Goal: Information Seeking & Learning: Understand process/instructions

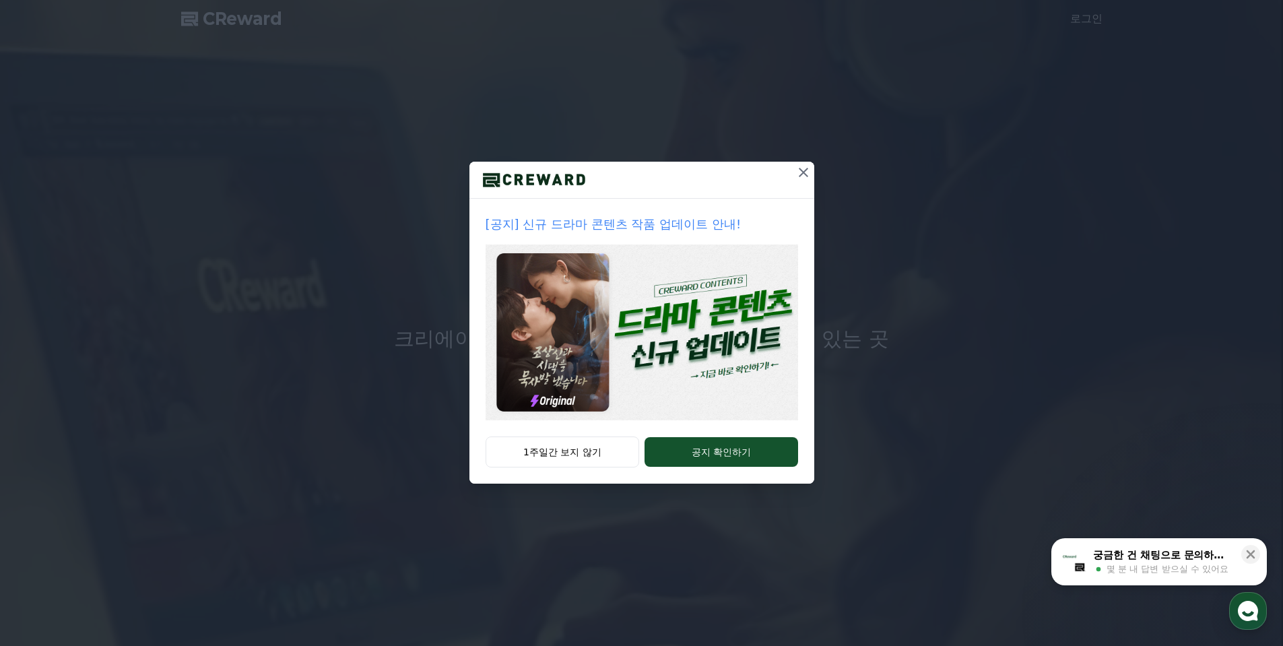
click at [802, 175] on icon at bounding box center [803, 172] width 16 height 16
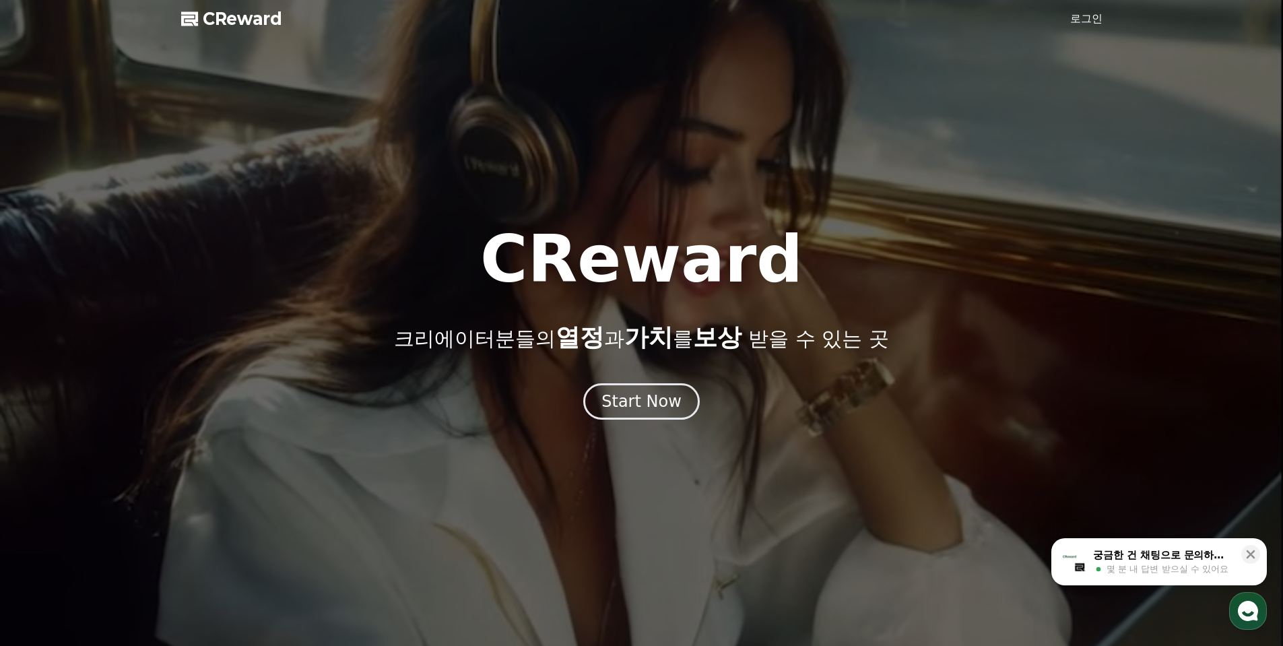
click at [1078, 24] on link "로그인" at bounding box center [1086, 19] width 32 height 16
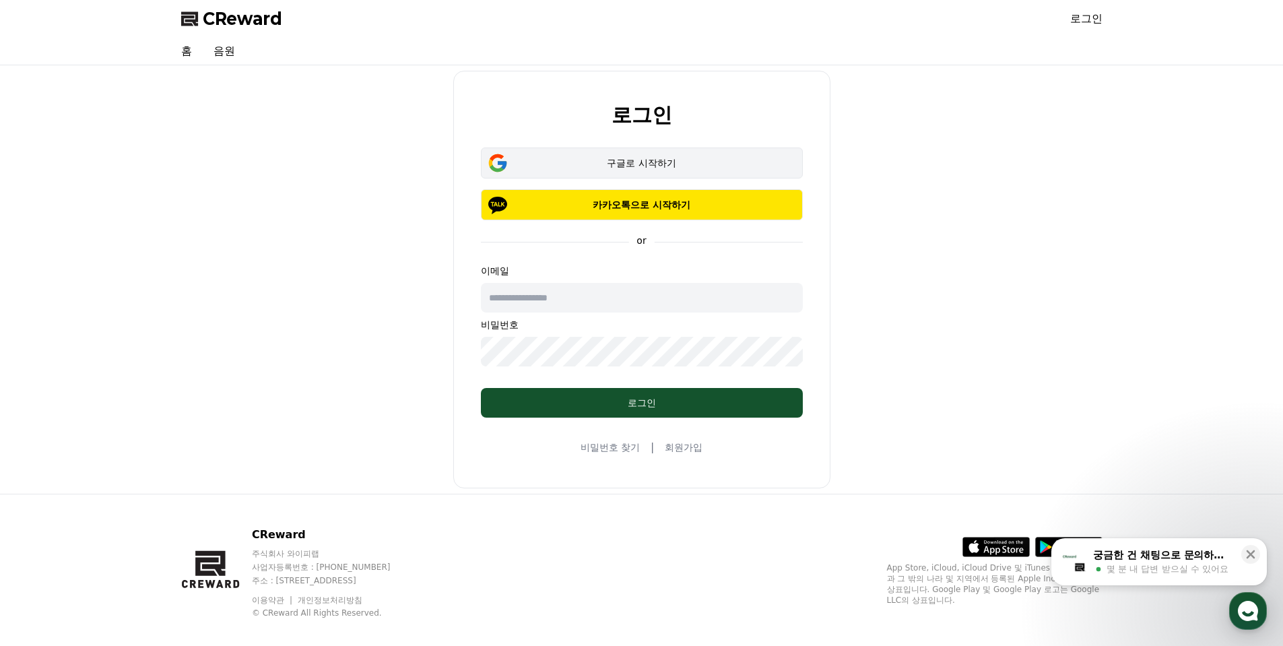
click at [673, 158] on div "구글로 시작하기" at bounding box center [641, 162] width 283 height 13
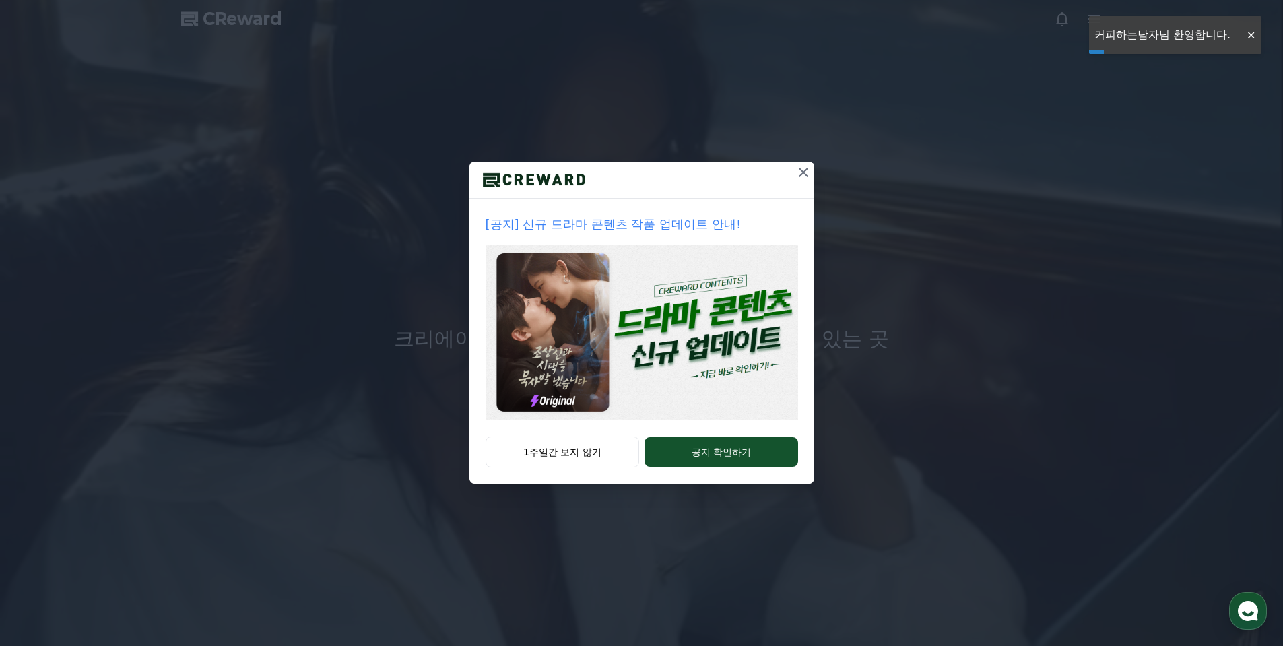
click at [805, 168] on icon at bounding box center [803, 172] width 16 height 16
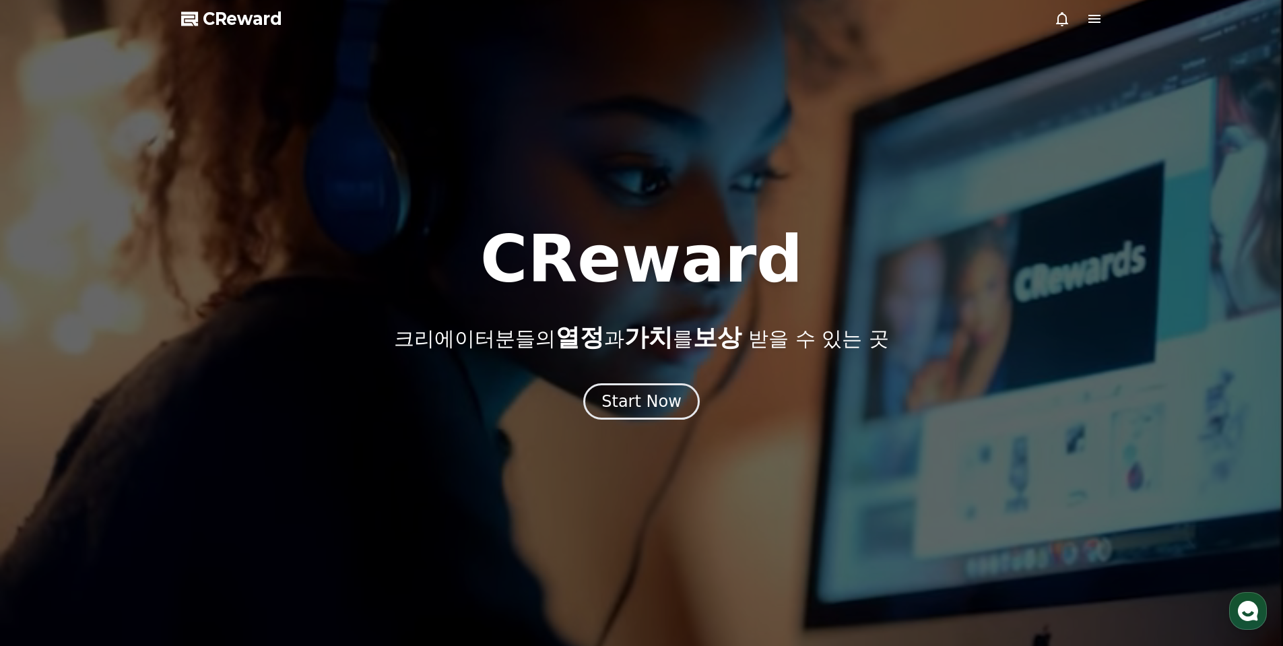
click at [1090, 22] on icon at bounding box center [1094, 19] width 12 height 8
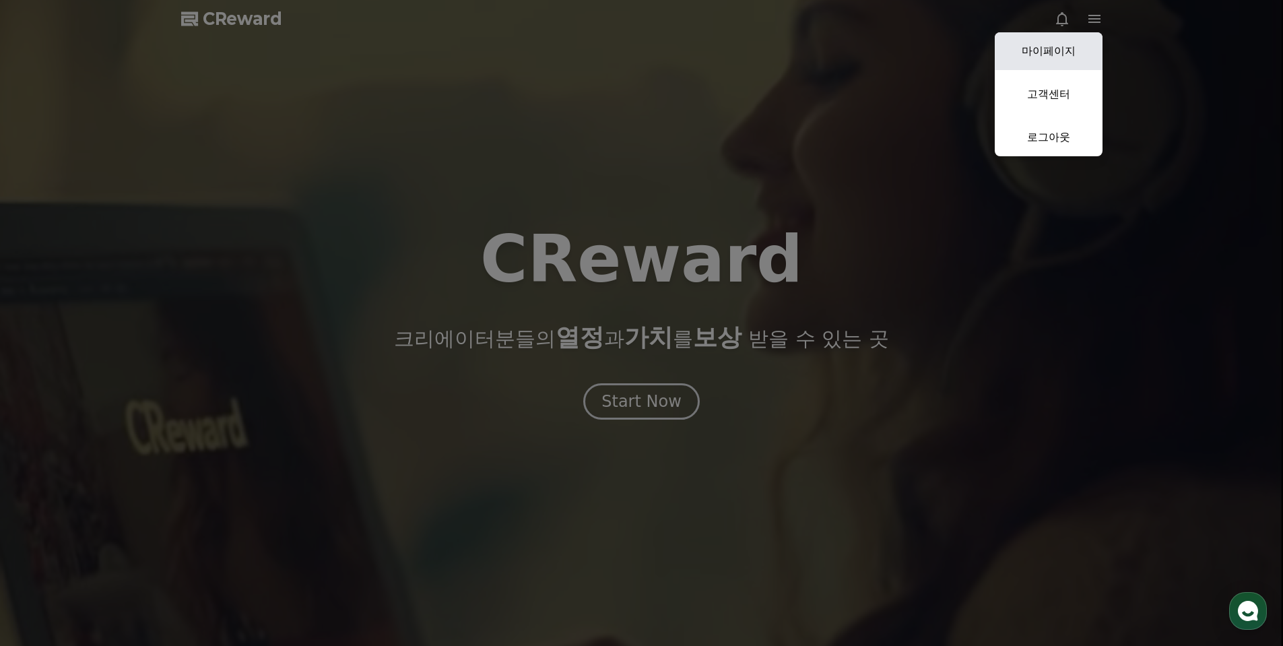
click at [1067, 45] on link "마이페이지" at bounding box center [1049, 51] width 108 height 38
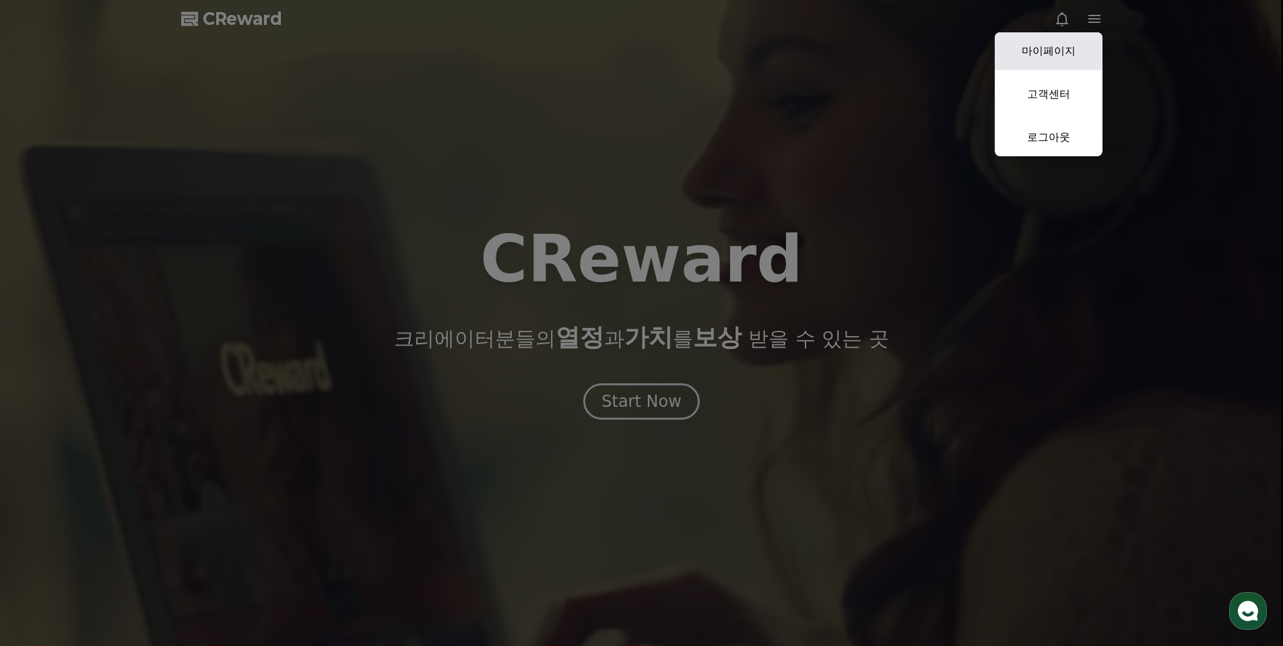
select select "**********"
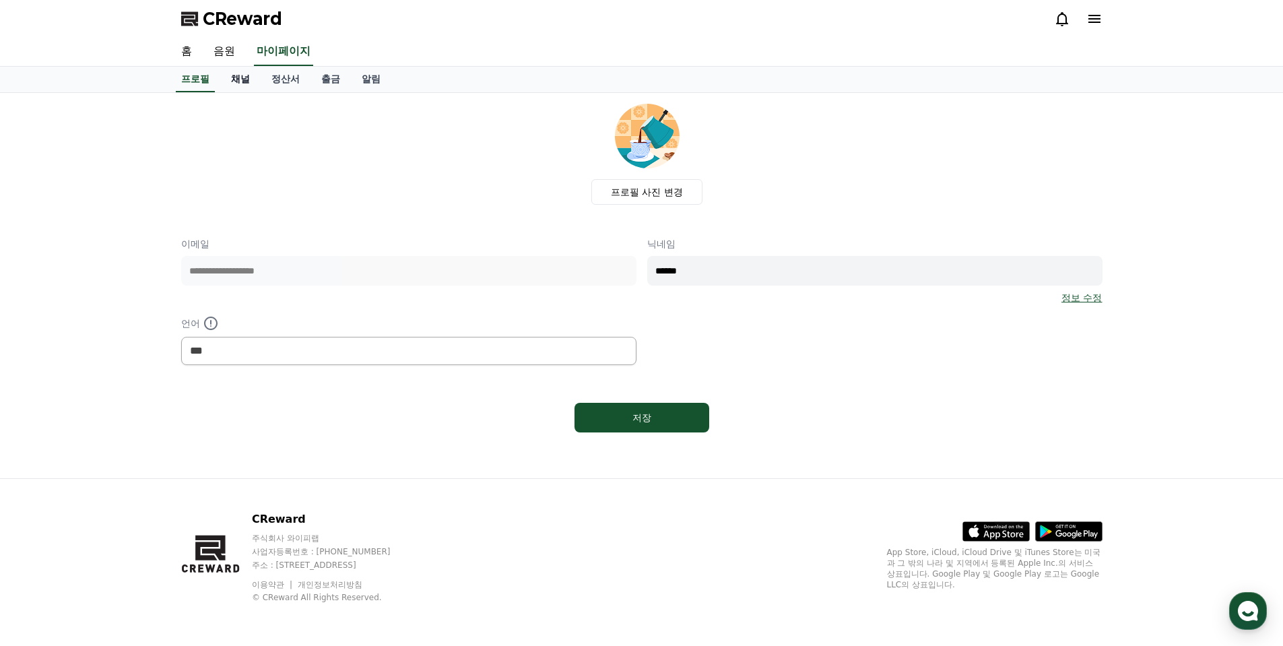
click at [244, 81] on link "채널" at bounding box center [240, 80] width 40 height 26
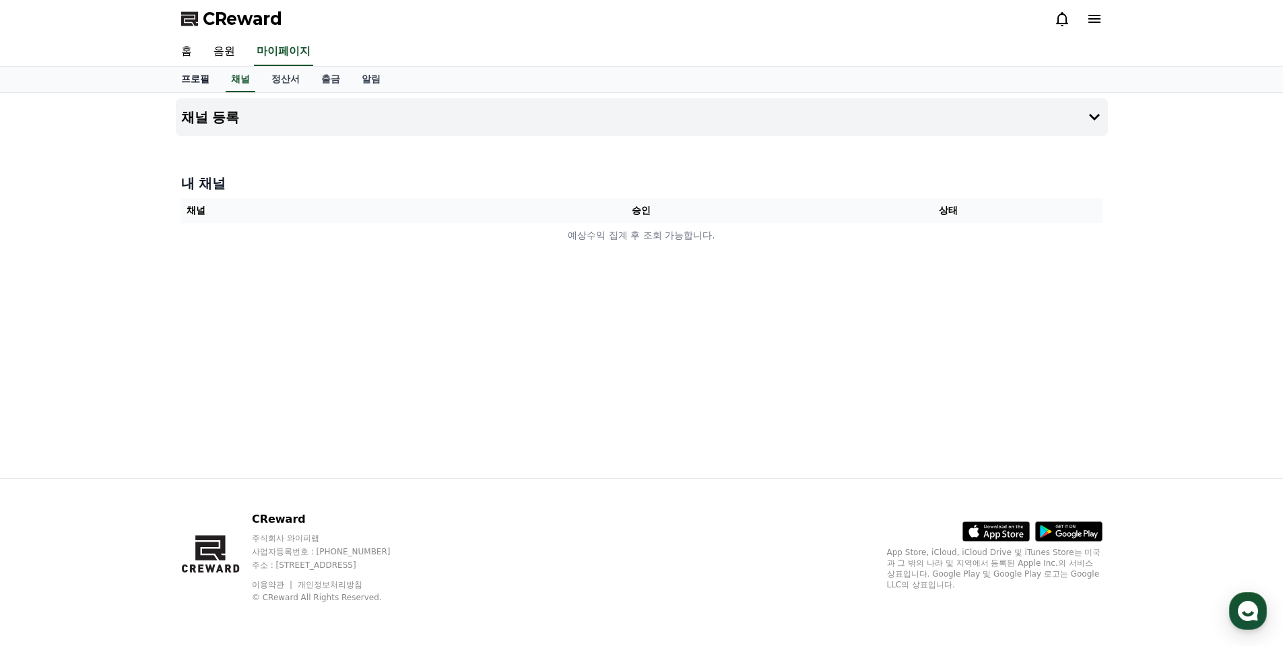
click at [194, 78] on link "프로필" at bounding box center [195, 80] width 50 height 26
select select "**********"
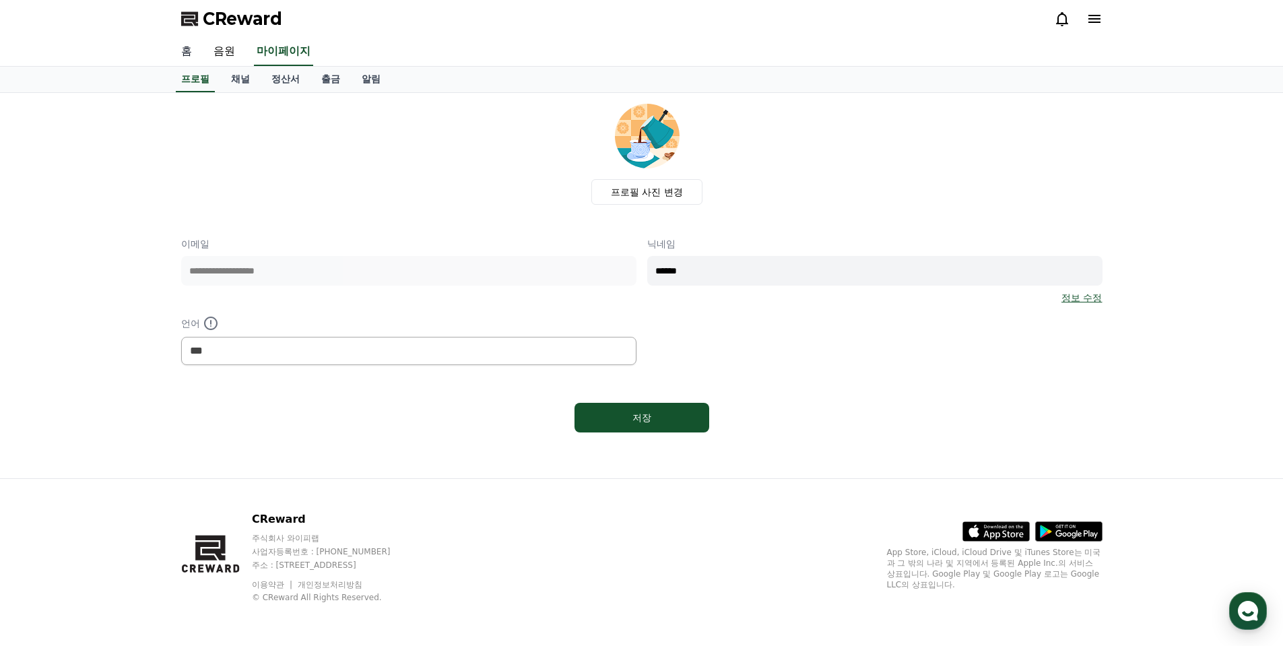
click at [193, 51] on link "홈" at bounding box center [186, 52] width 32 height 28
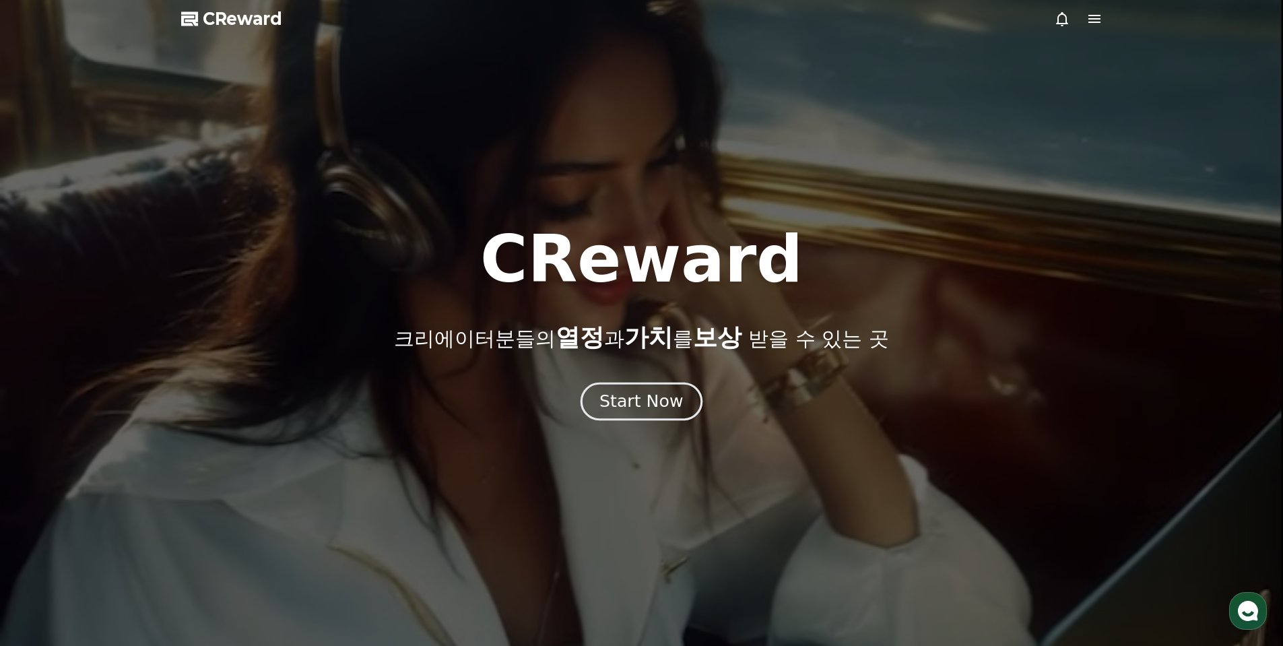
click at [640, 396] on div "Start Now" at bounding box center [641, 401] width 84 height 23
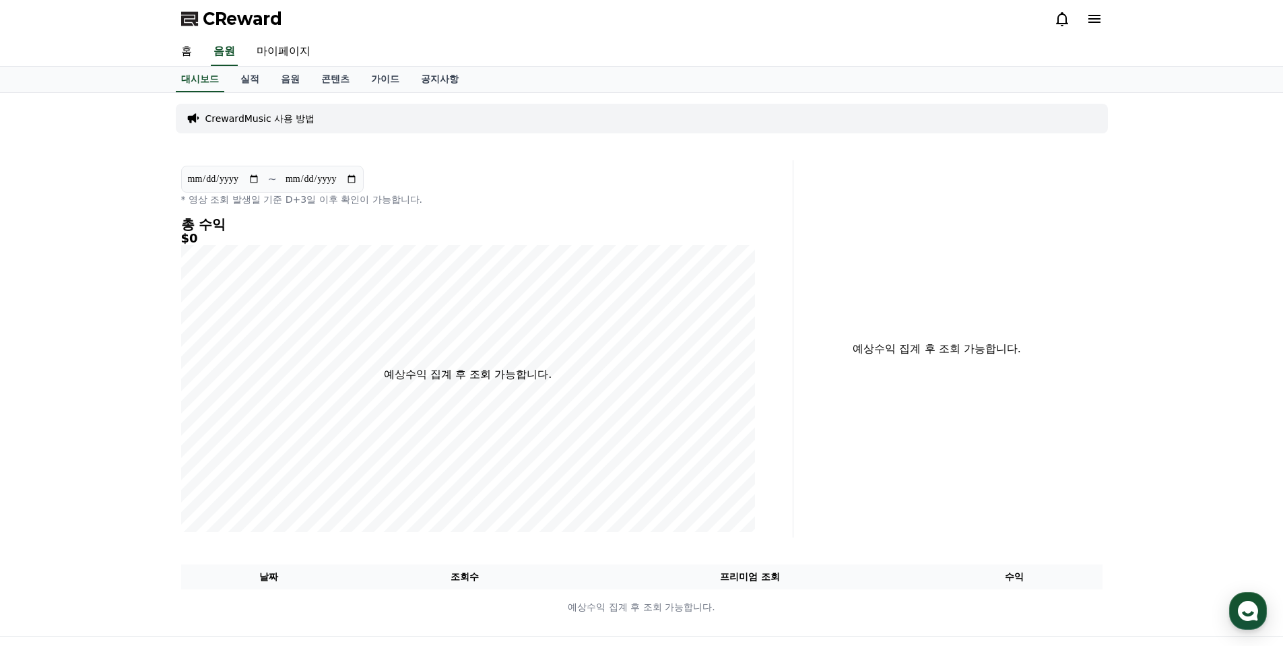
drag, startPoint x: 366, startPoint y: 201, endPoint x: 187, endPoint y: 198, distance: 179.8
click at [187, 198] on p "* 영상 조회 발생일 기준 D+3일 이후 확인이 가능합니다." at bounding box center [468, 199] width 574 height 13
click at [349, 208] on div "**********" at bounding box center [468, 348] width 585 height 377
click at [246, 82] on link "실적" at bounding box center [250, 80] width 40 height 26
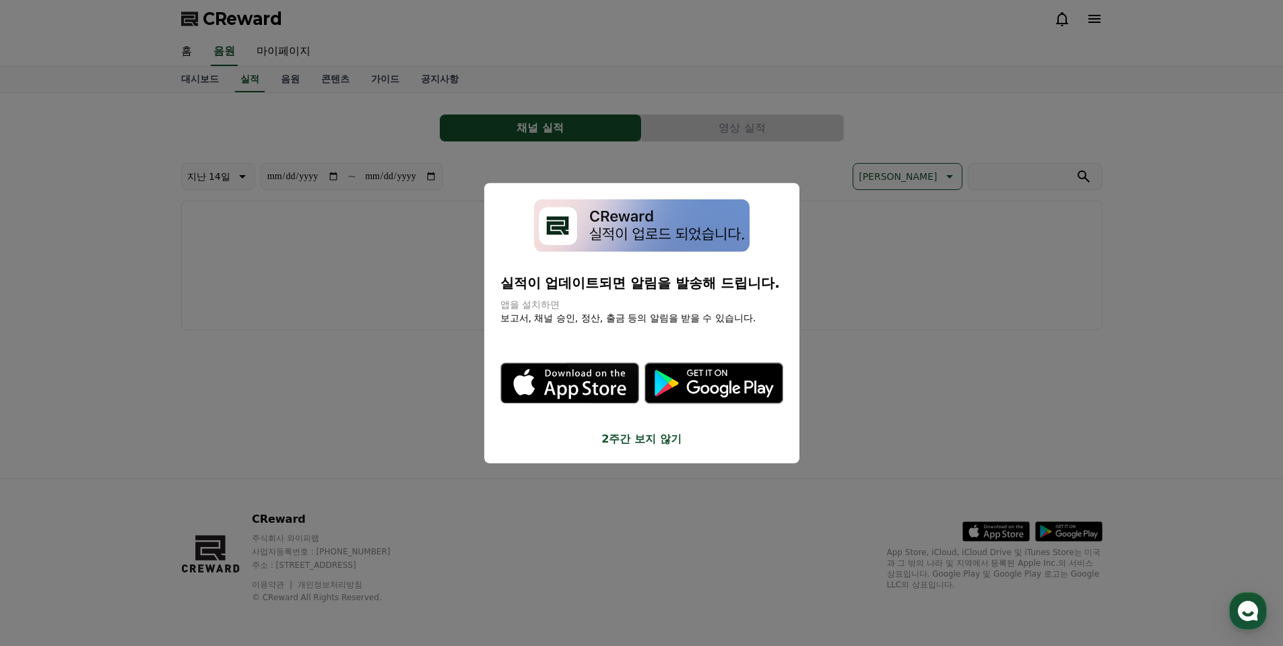
click at [386, 81] on button "close modal" at bounding box center [641, 323] width 1283 height 646
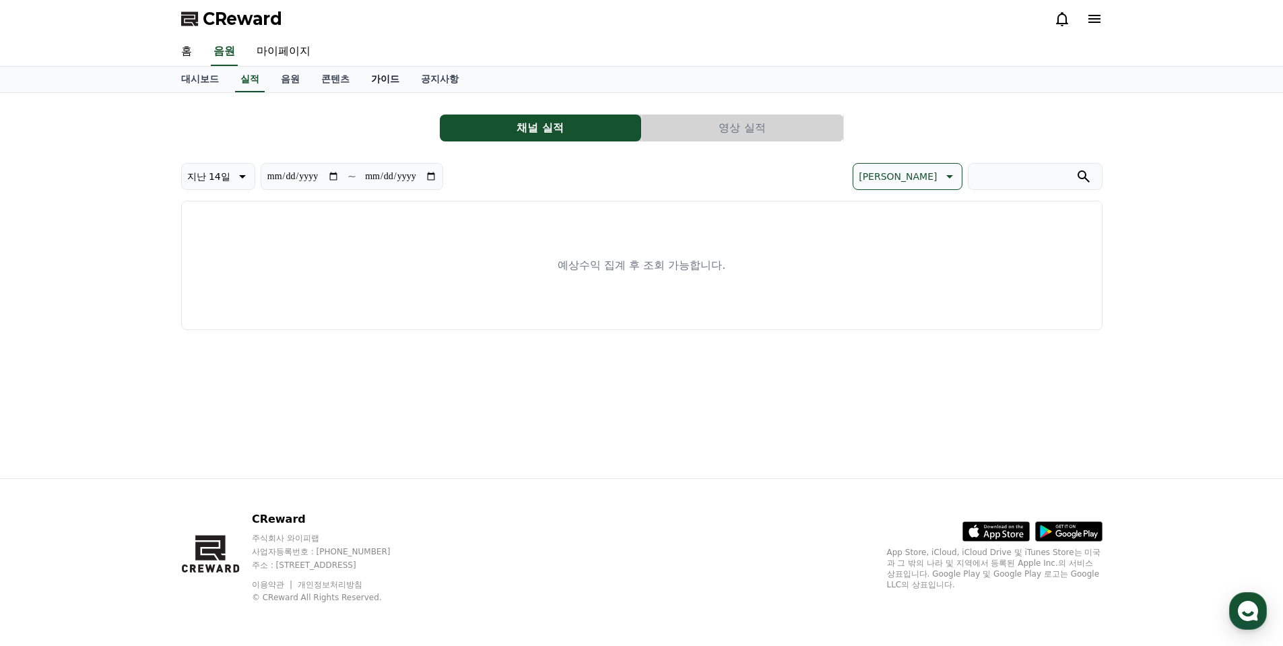
click at [387, 79] on link "가이드" at bounding box center [385, 80] width 50 height 26
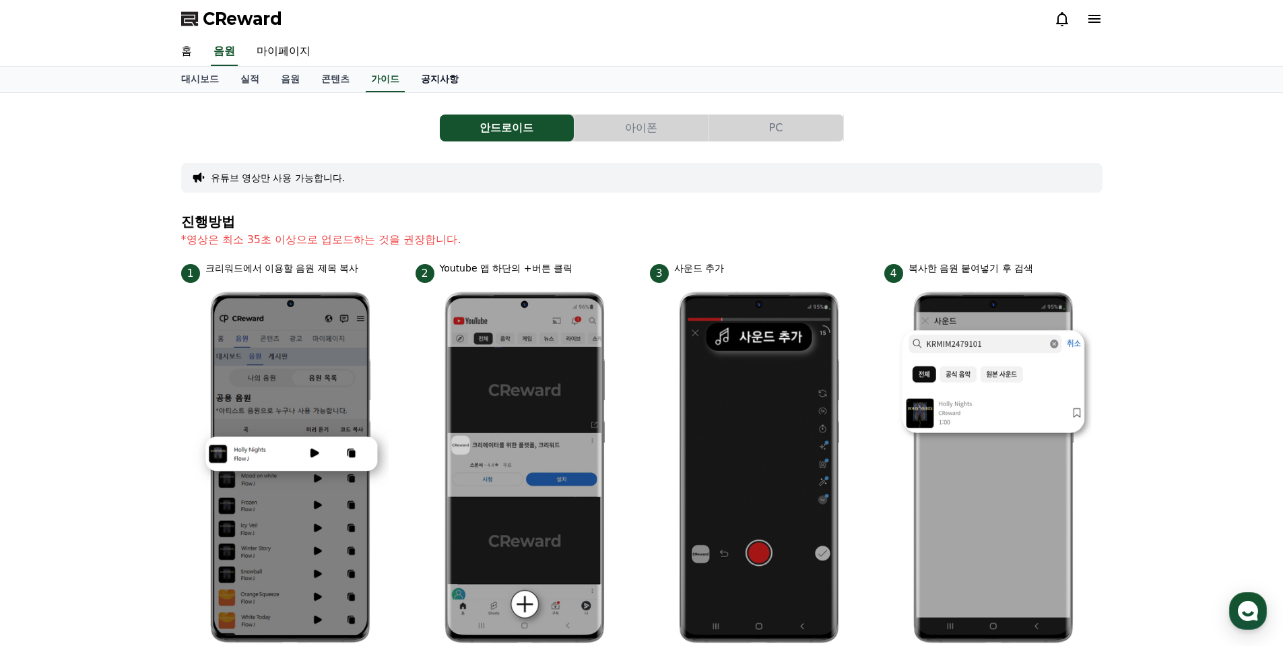
click at [444, 78] on link "공지사항" at bounding box center [439, 80] width 59 height 26
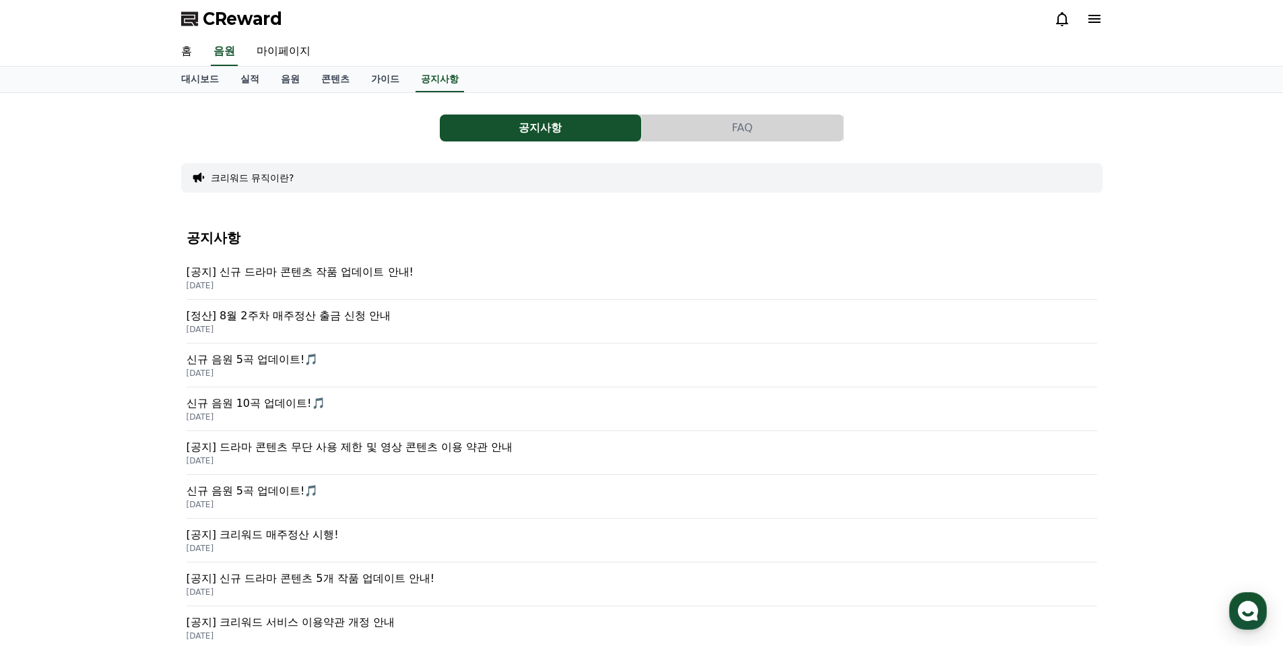
click at [731, 135] on button "FAQ" at bounding box center [742, 127] width 201 height 27
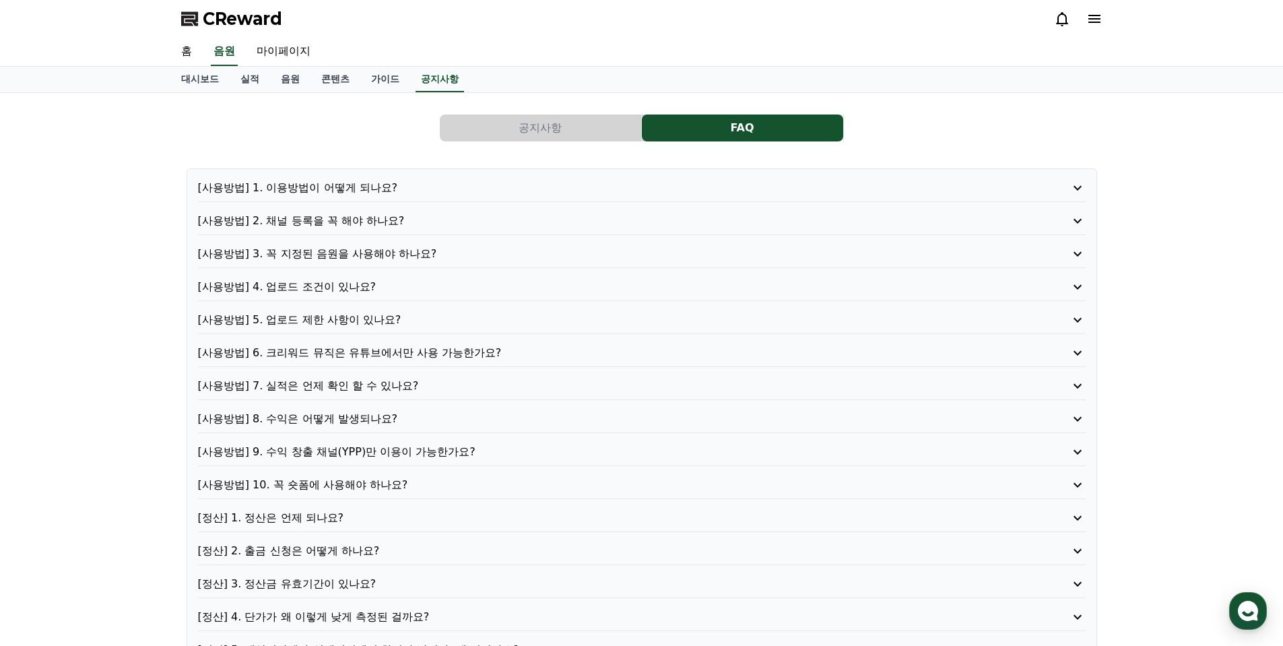
click at [366, 183] on p "[사용방법] 1. 이용방법이 어떻게 되나요?" at bounding box center [606, 188] width 817 height 16
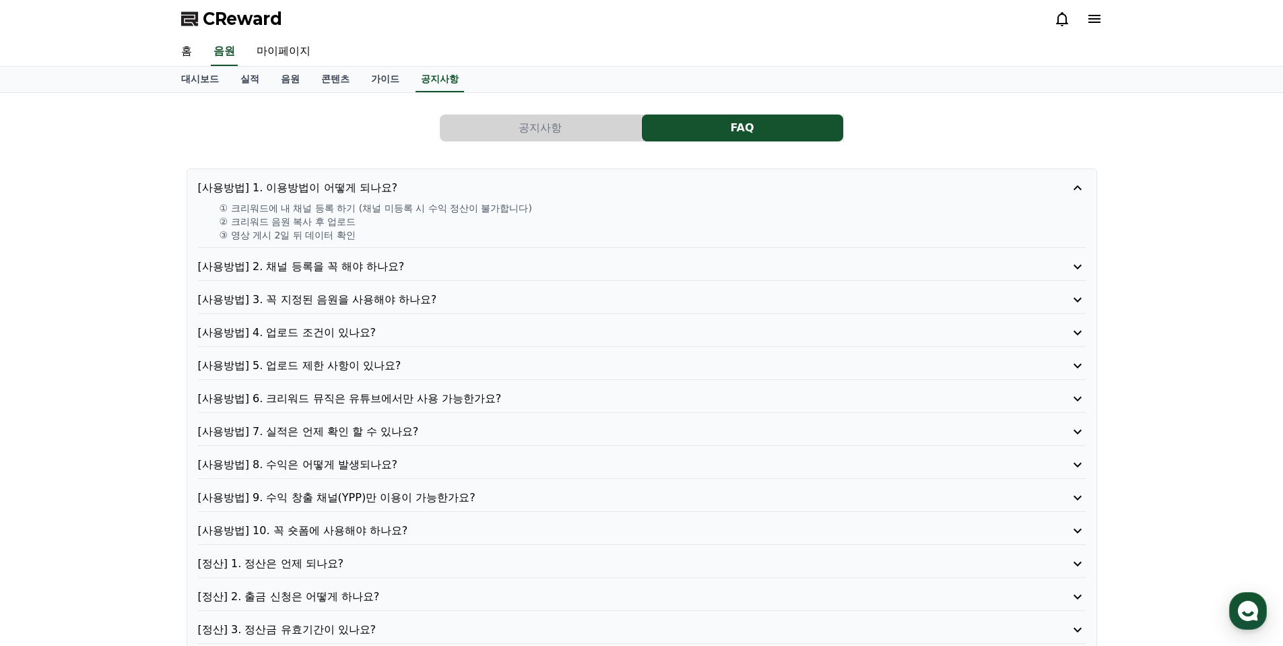
click at [332, 263] on p "[사용방법] 2. 채널 등록을 꼭 해야 하나요?" at bounding box center [606, 267] width 817 height 16
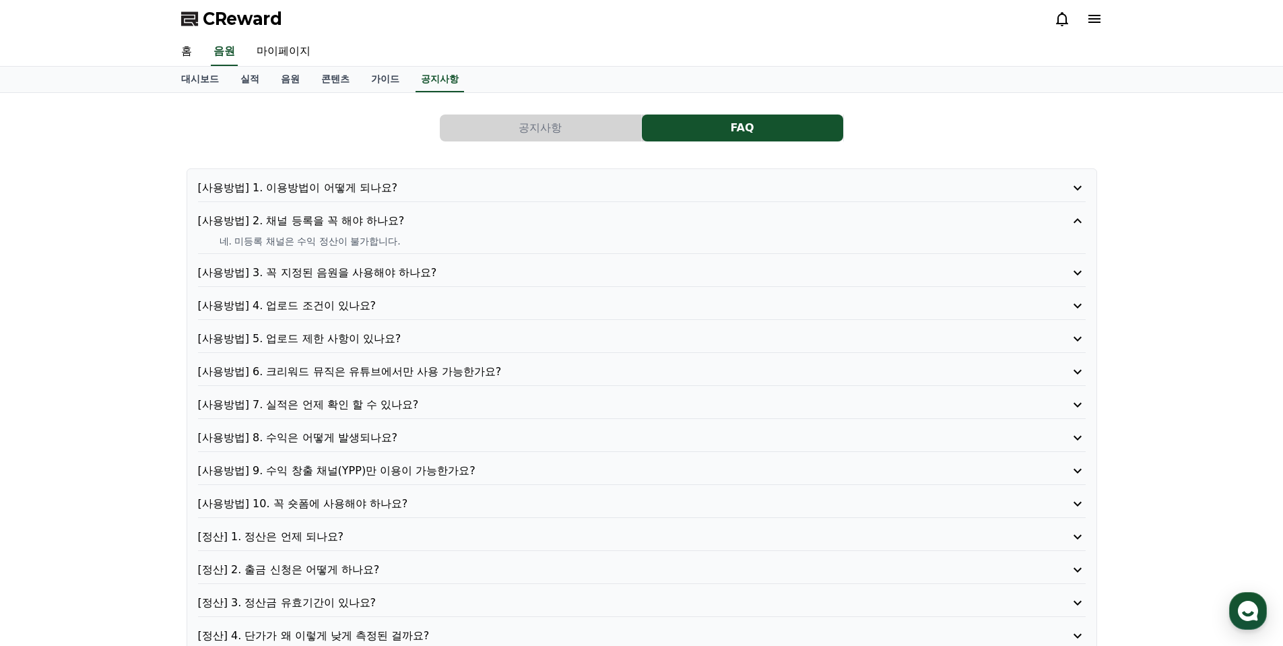
click at [374, 271] on p "[사용방법] 3. 꼭 지정된 음원을 사용해야 하나요?" at bounding box center [606, 273] width 817 height 16
click at [335, 306] on p "[사용방법] 4. 업로드 조건이 있나요?" at bounding box center [606, 306] width 817 height 16
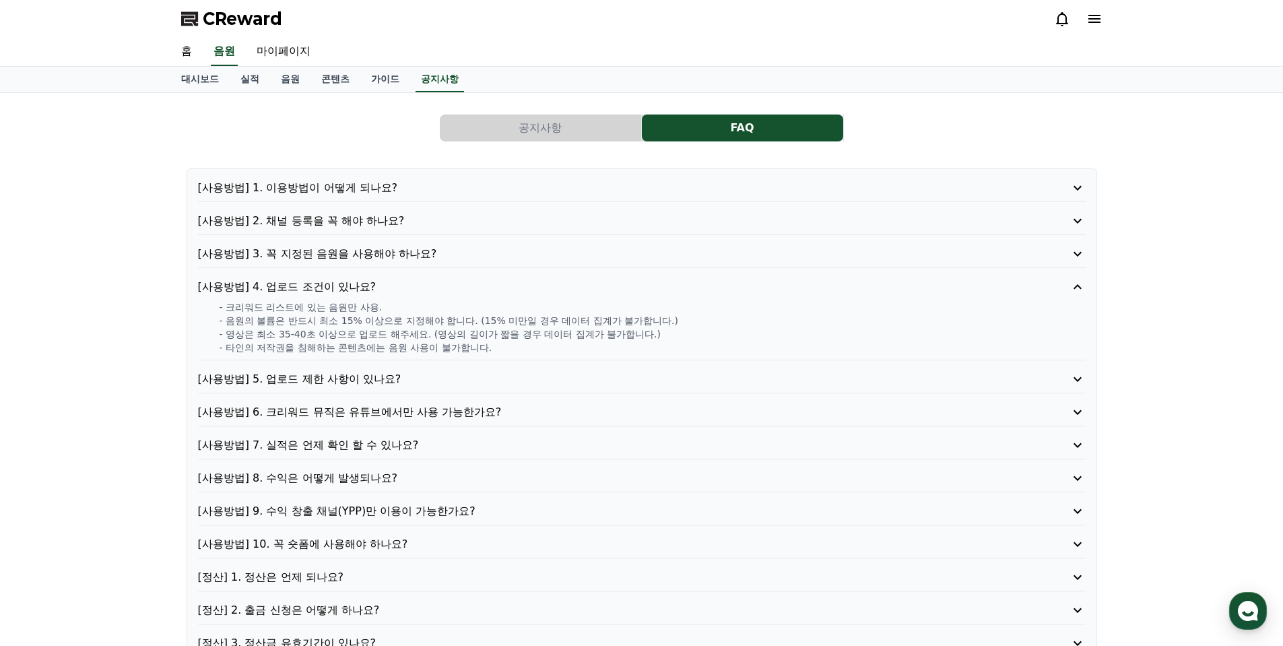
click at [363, 380] on p "[사용방법] 5. 업로드 제한 사항이 있나요?" at bounding box center [606, 379] width 817 height 16
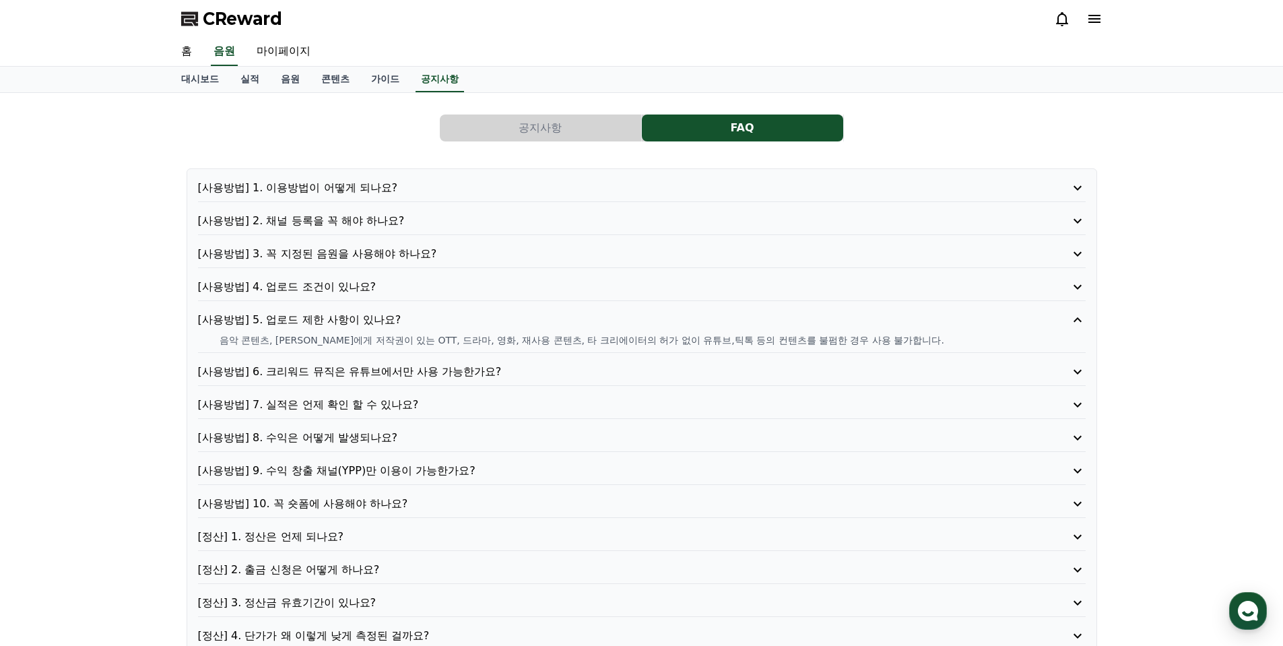
click at [384, 372] on p "[사용방법] 6. 크리워드 뮤직은 유튜브에서만 사용 가능한가요?" at bounding box center [606, 372] width 817 height 16
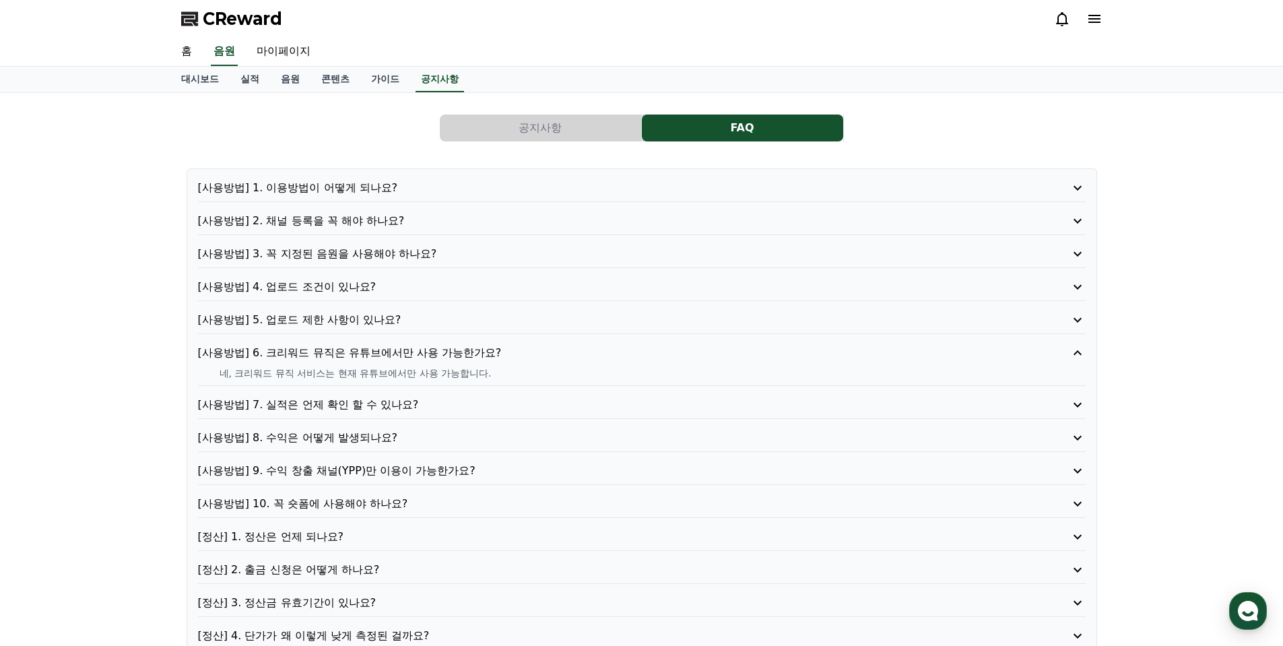
click at [365, 402] on p "[사용방법] 7. 실적은 언제 확인 할 수 있나요?" at bounding box center [606, 405] width 817 height 16
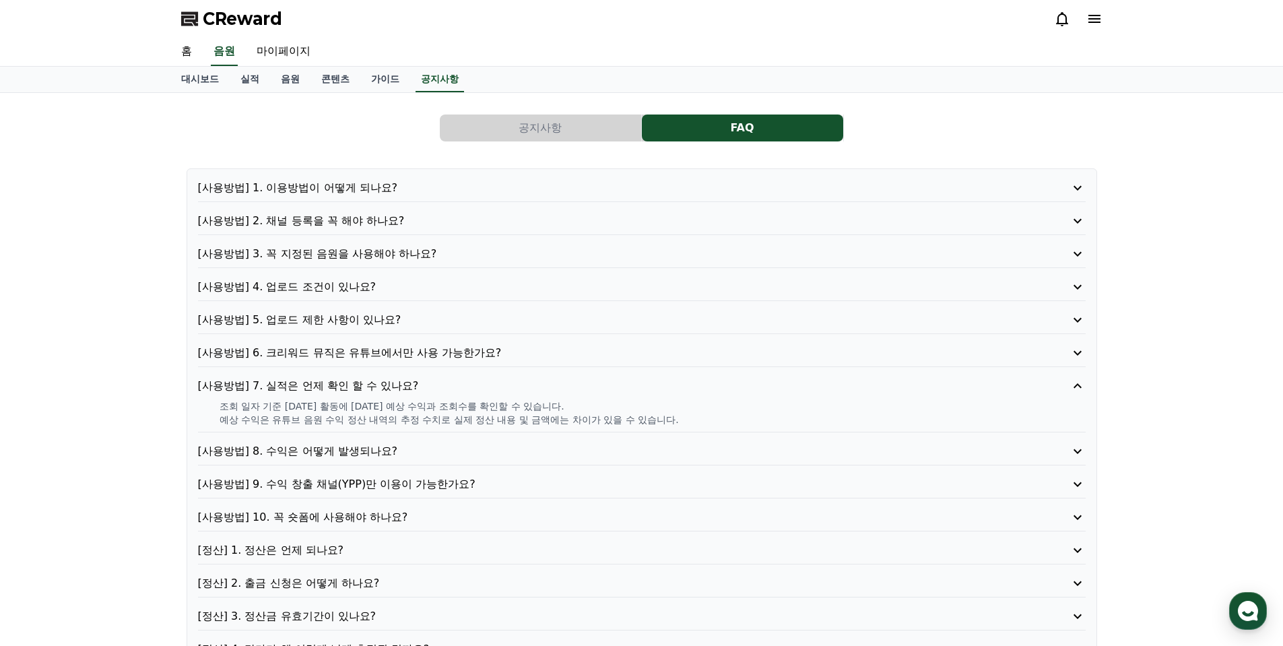
click at [348, 451] on p "[사용방법] 8. 수익은 어떻게 발생되나요?" at bounding box center [606, 451] width 817 height 16
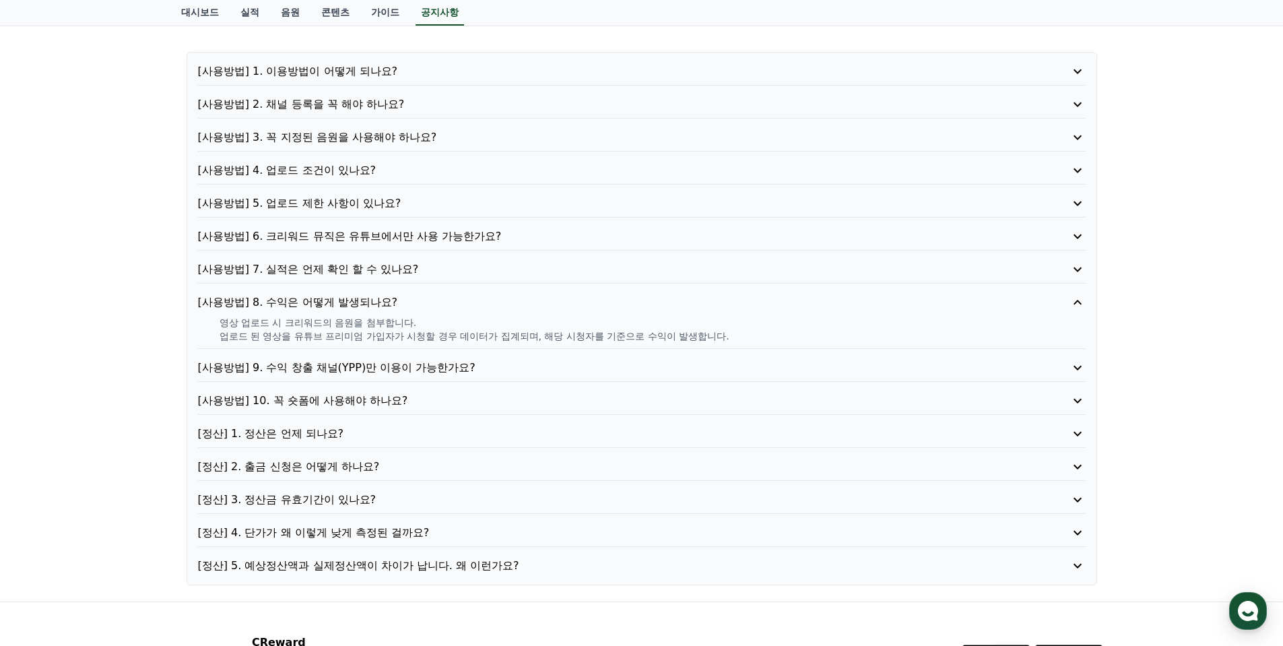
scroll to position [135, 0]
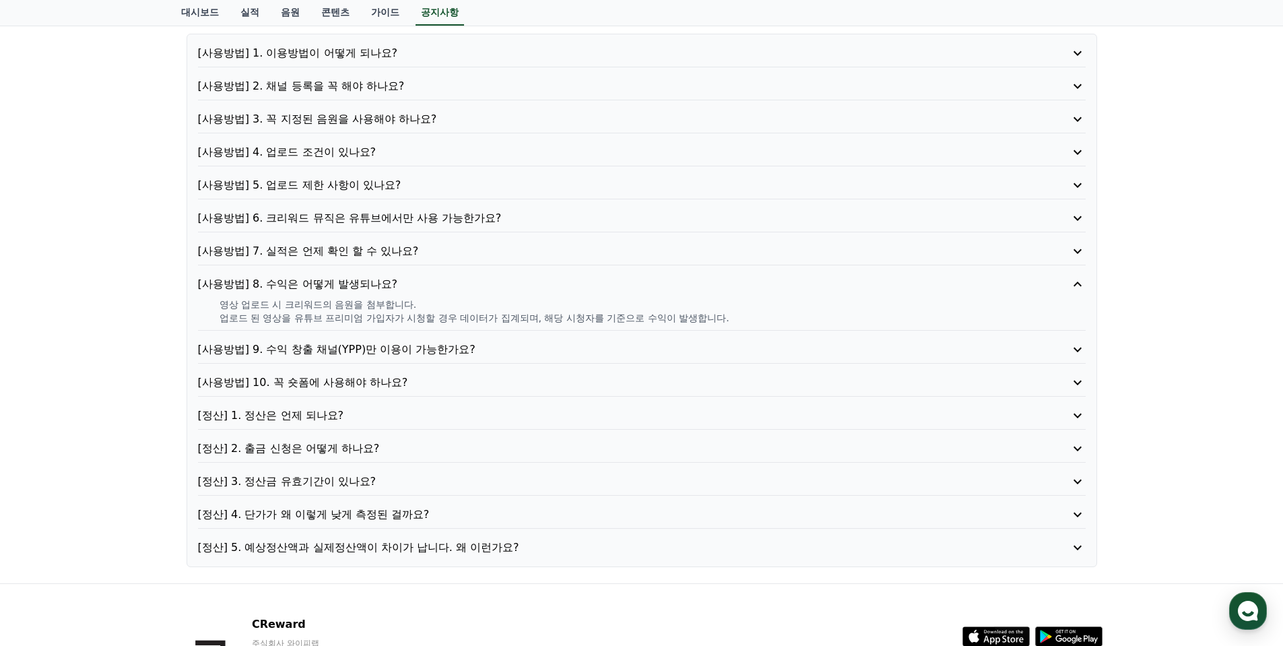
click at [388, 349] on p "[사용방법] 9. 수익 창출 채널(YPP)만 이용이 가능한가요?" at bounding box center [606, 349] width 817 height 16
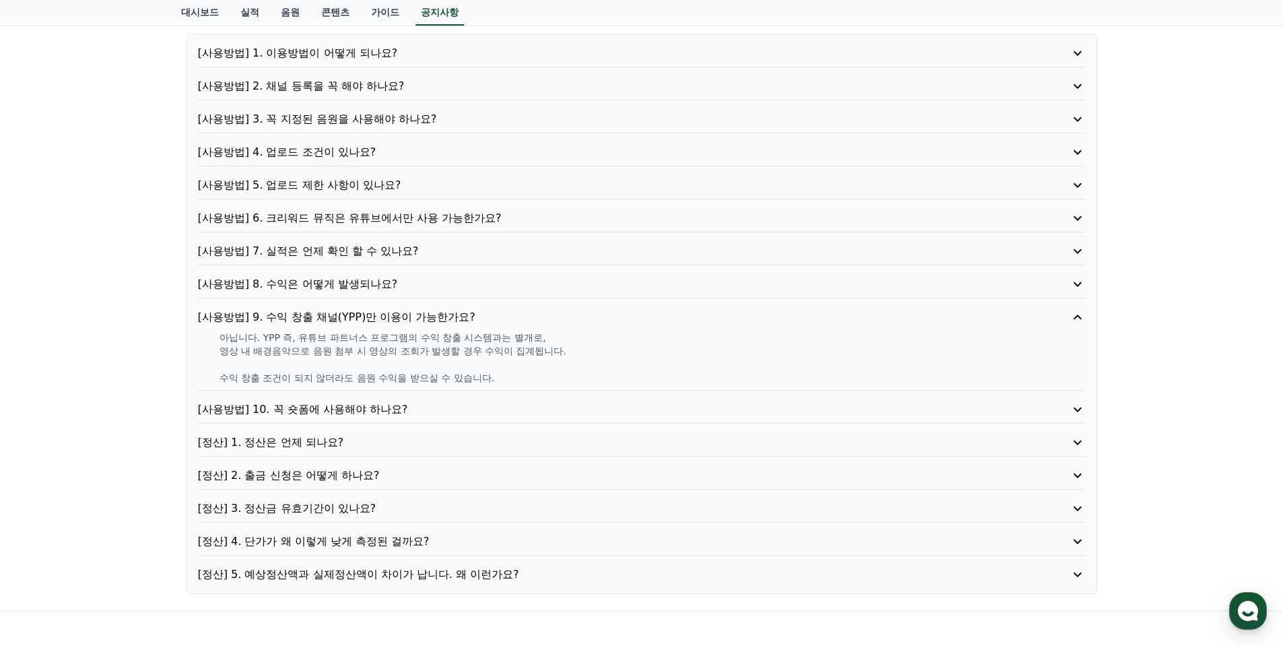
click at [348, 407] on p "[사용방법] 10. 꼭 숏폼에 사용해야 하나요?" at bounding box center [606, 409] width 817 height 16
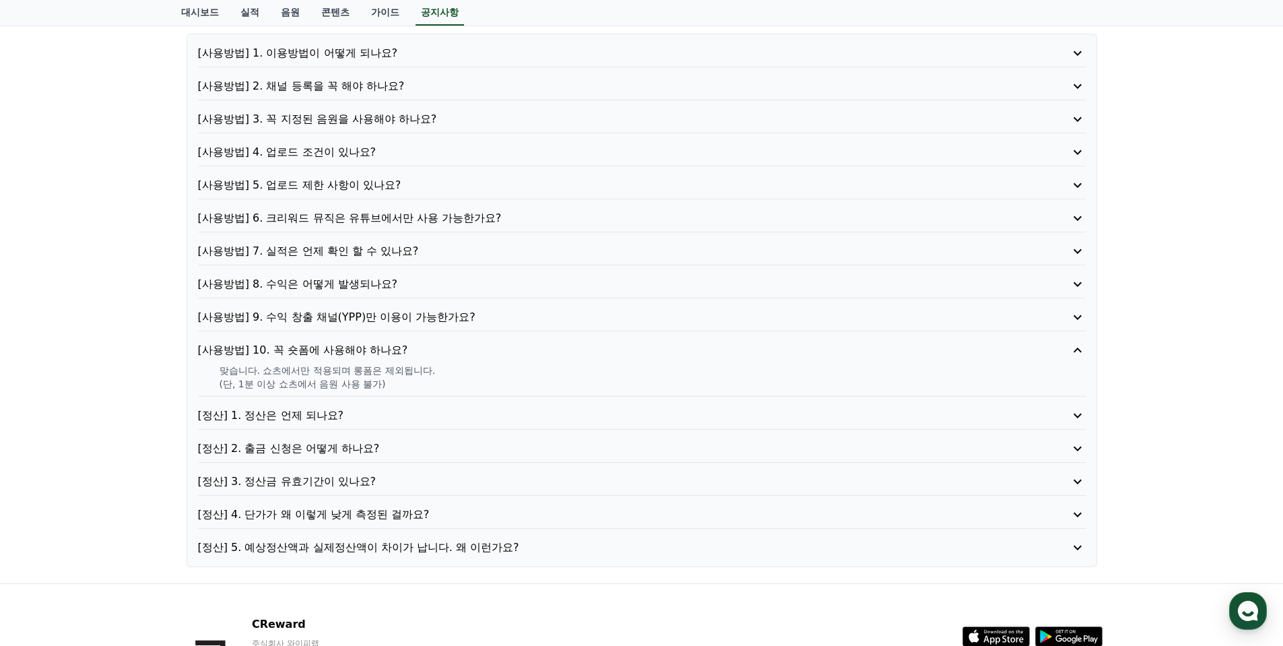
click at [312, 413] on p "[정산] 1. 정산은 언제 되나요?" at bounding box center [606, 415] width 817 height 16
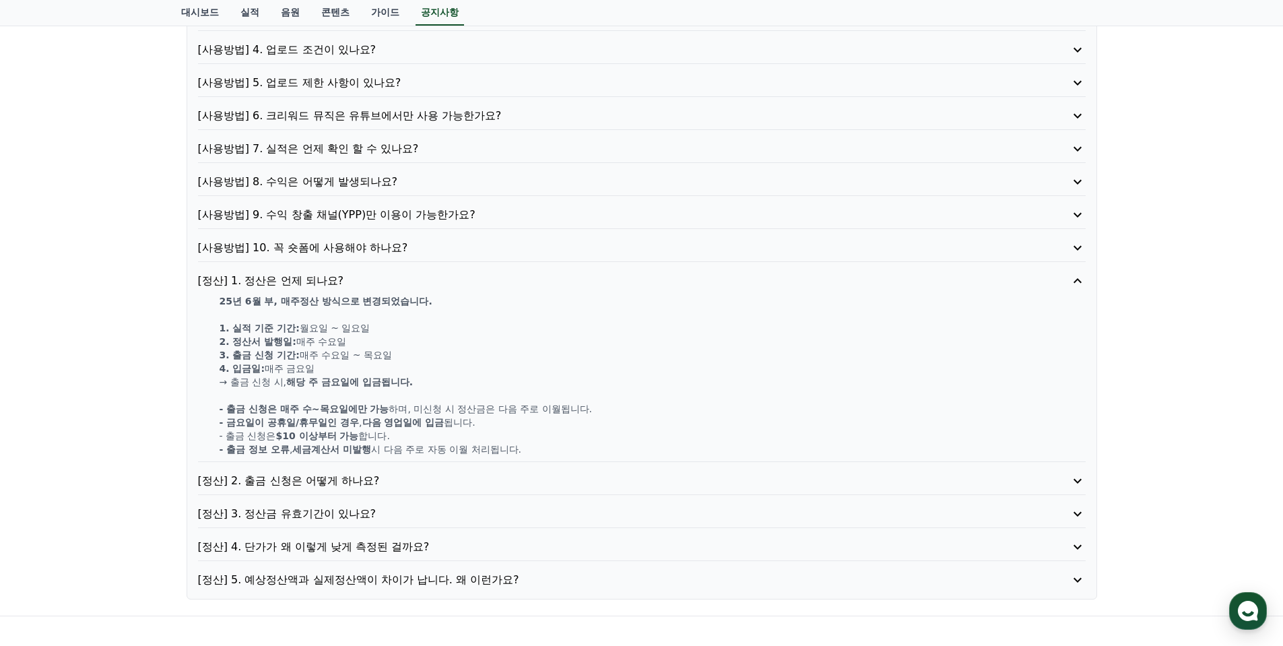
scroll to position [269, 0]
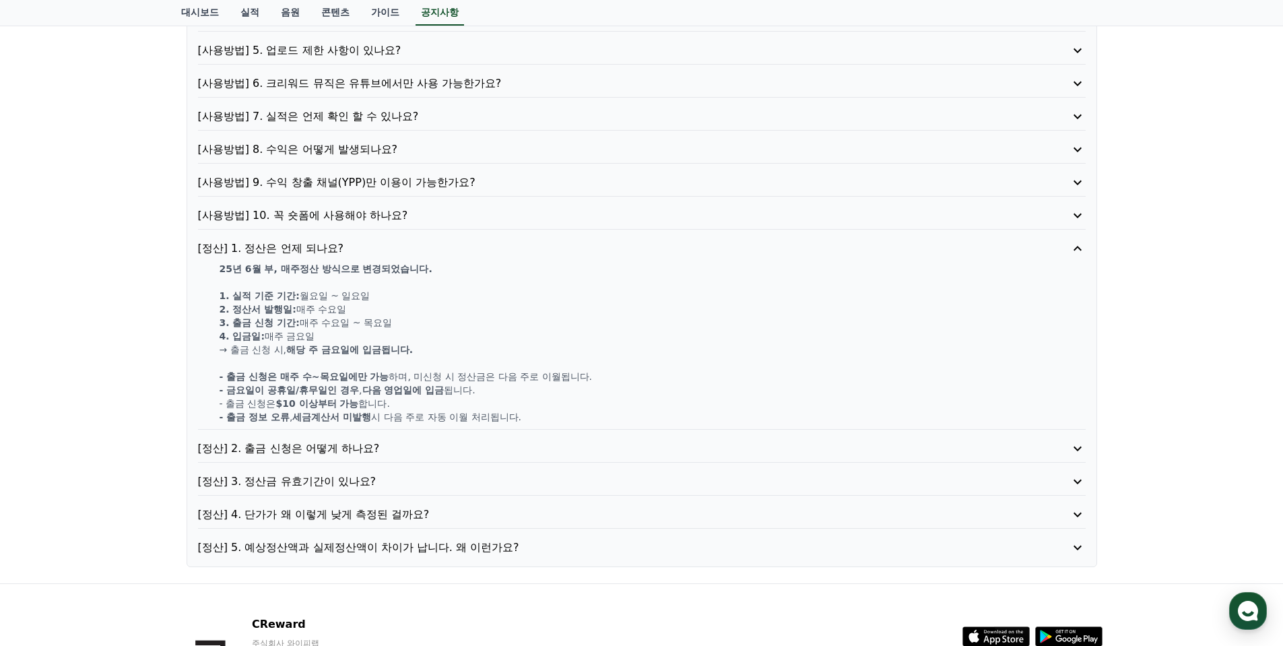
click at [321, 444] on p "[정산] 2. 출금 신청은 어떻게 하나요?" at bounding box center [606, 448] width 817 height 16
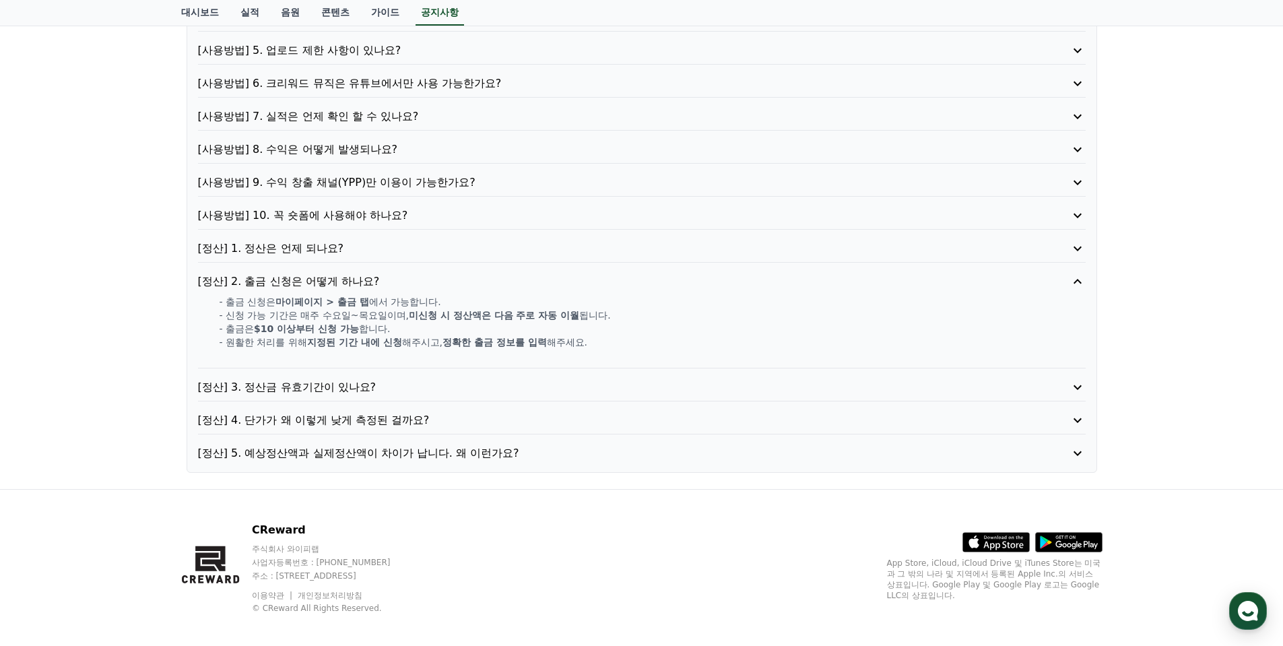
click at [338, 384] on p "[정산] 3. 정산금 유효기간이 있나요?" at bounding box center [606, 387] width 817 height 16
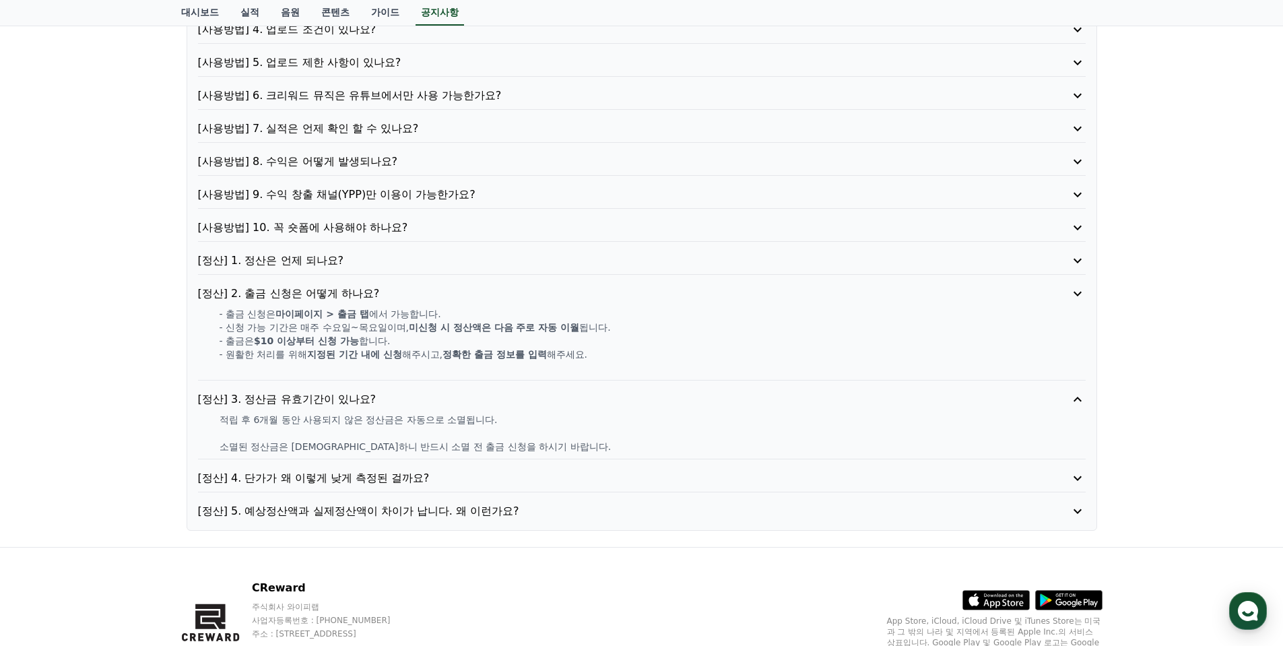
scroll to position [253, 0]
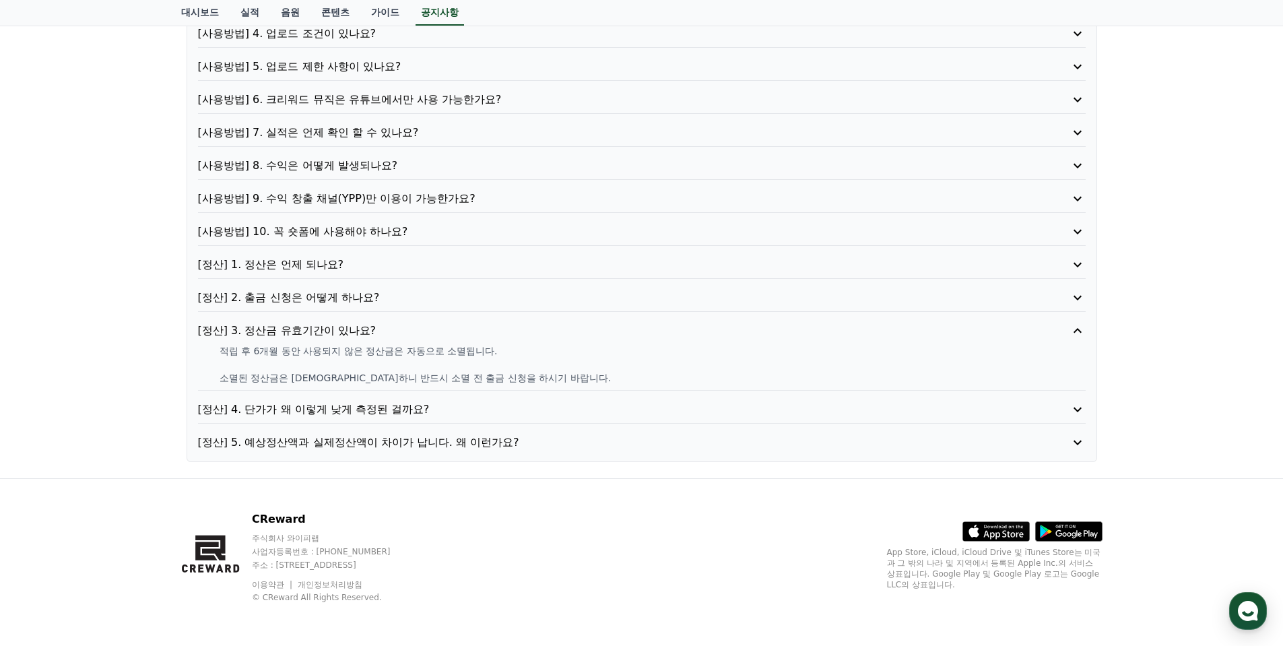
click at [344, 403] on p "[정산] 4. 단가가 왜 이렇게 낮게 측정된 걸까요?" at bounding box center [606, 409] width 817 height 16
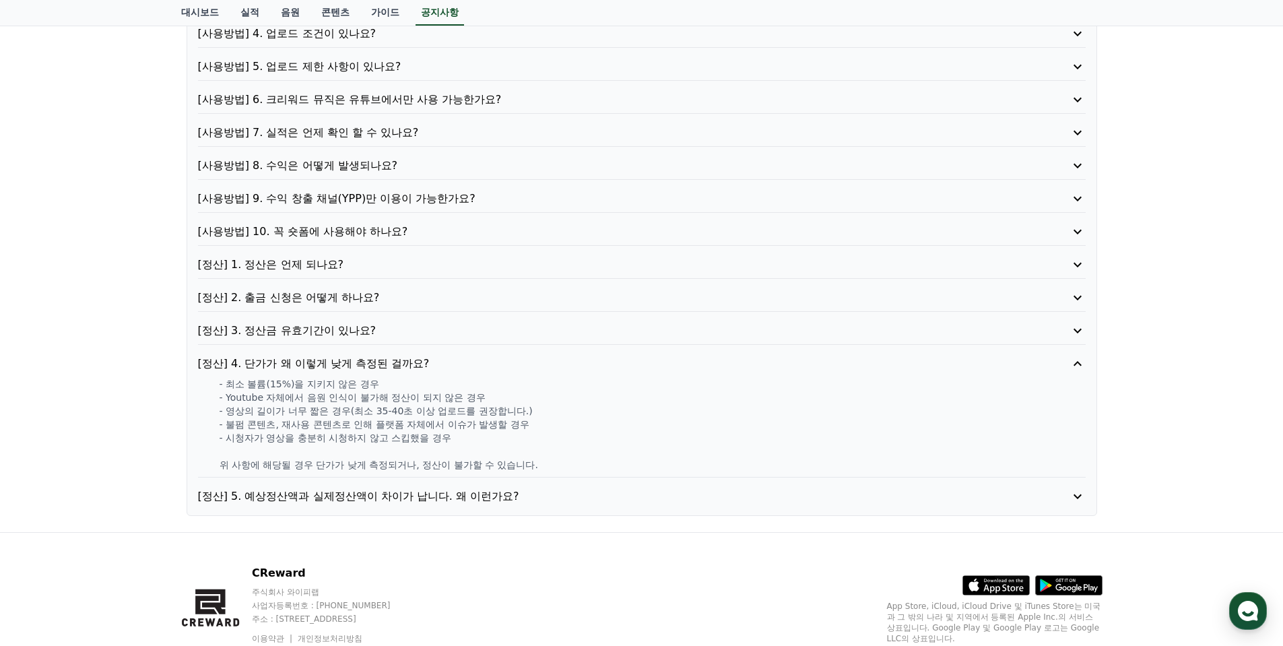
click at [330, 498] on p "[정산] 5. 예상정산액과 실제정산액이 차이가 납니다. 왜 이런가요?" at bounding box center [606, 496] width 817 height 16
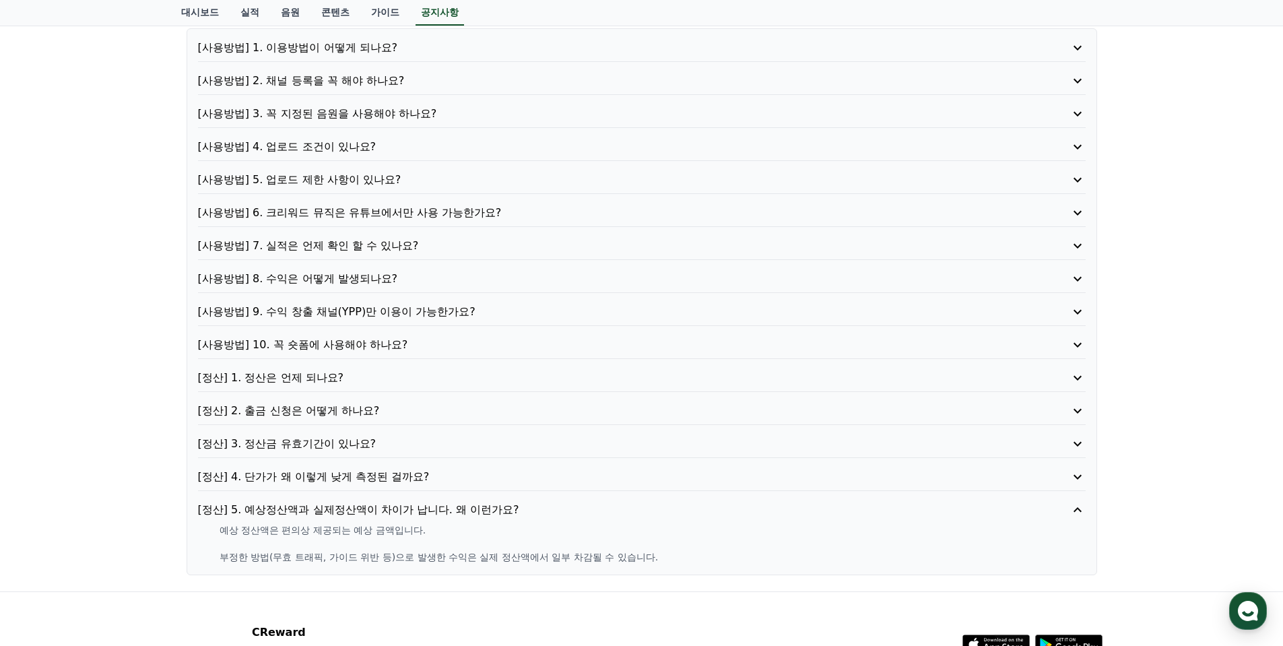
scroll to position [0, 0]
